Goal: Task Accomplishment & Management: Manage account settings

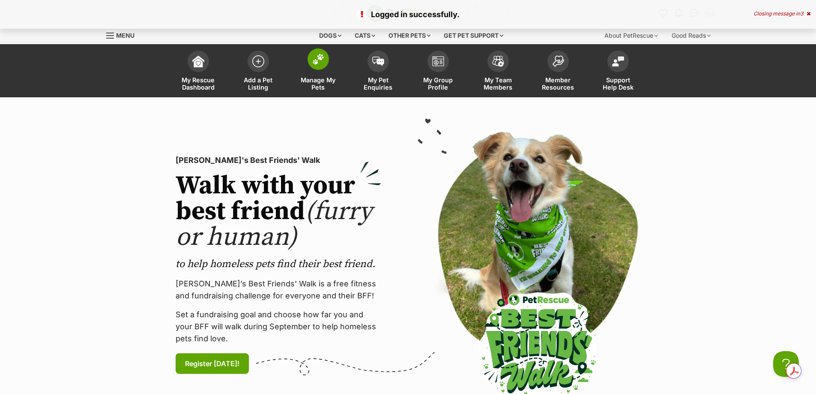
click at [322, 88] on span "Manage My Pets" at bounding box center [318, 83] width 39 height 15
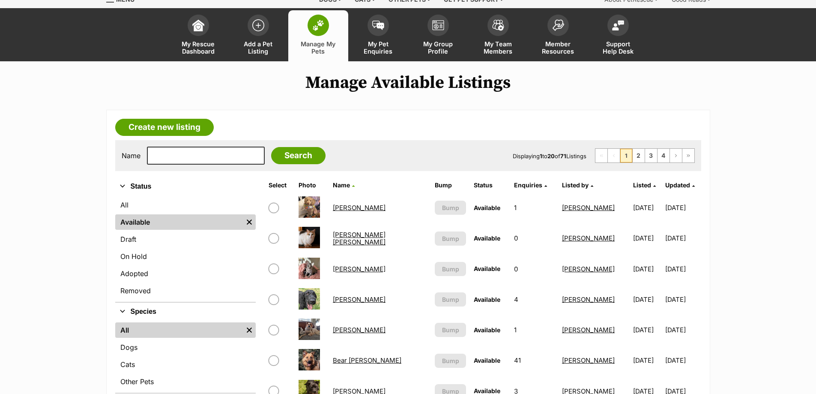
scroll to position [143, 0]
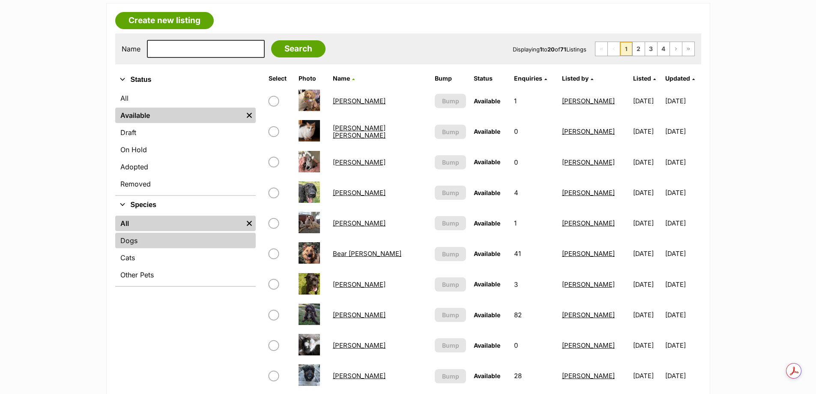
click at [193, 243] on link "Dogs" at bounding box center [185, 240] width 140 height 15
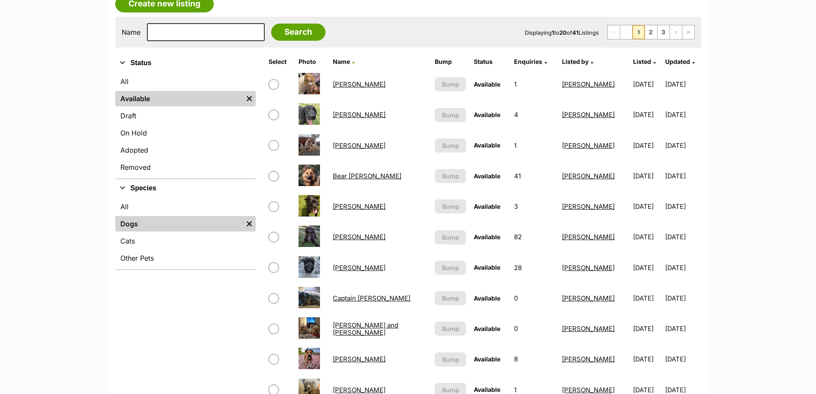
scroll to position [143, 0]
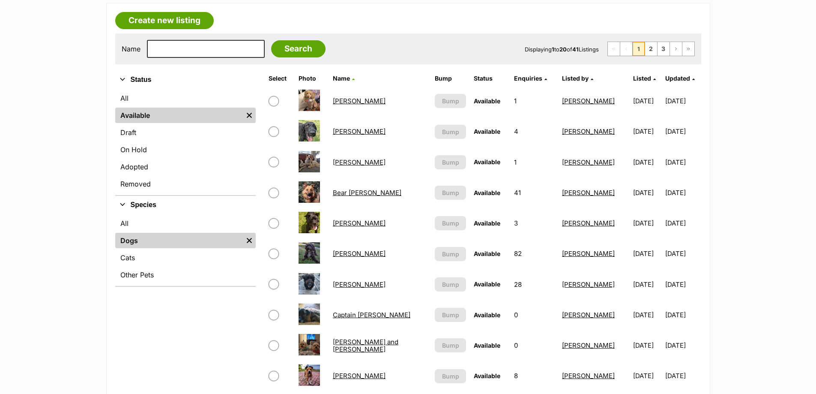
click at [371, 103] on link "[PERSON_NAME]" at bounding box center [359, 101] width 53 height 8
click at [168, 46] on input "text" at bounding box center [206, 49] width 118 height 18
